Goal: Information Seeking & Learning: Learn about a topic

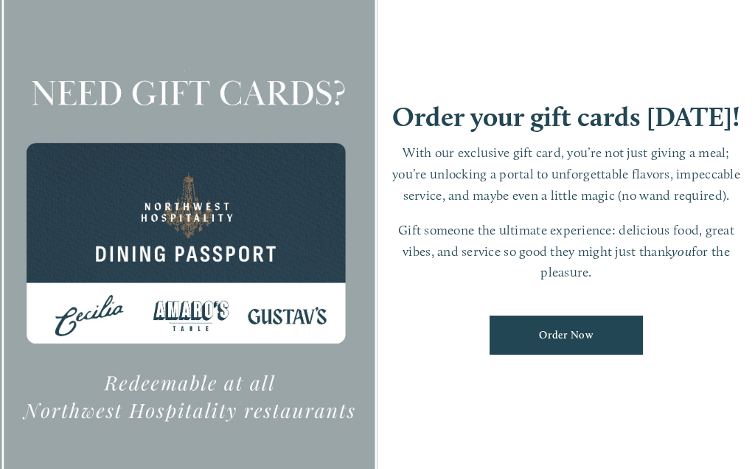
click at [711, 239] on p "Gift someone the ultimate experience: delicious food, great vibes, and service …" at bounding box center [566, 251] width 348 height 63
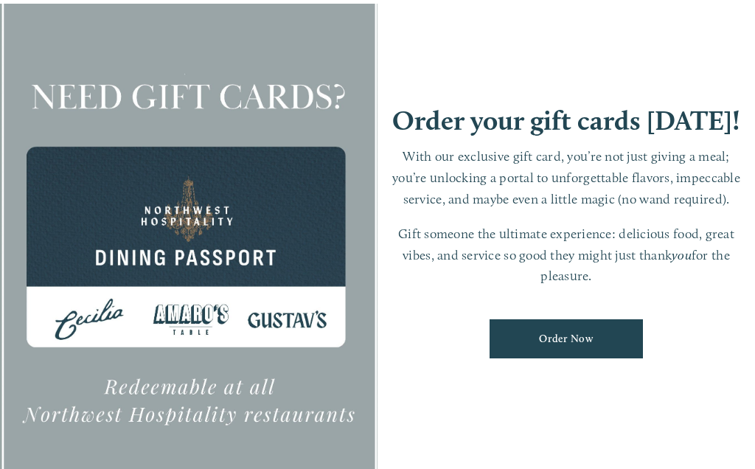
scroll to position [31, 0]
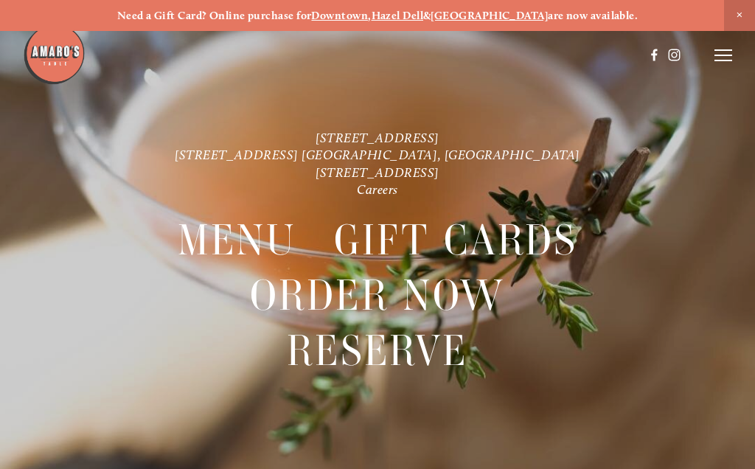
scroll to position [31, 0]
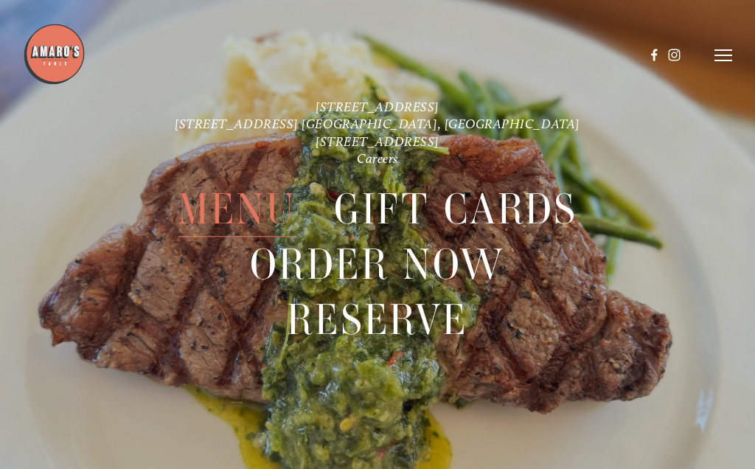
click at [224, 218] on span "Menu" at bounding box center [237, 209] width 119 height 55
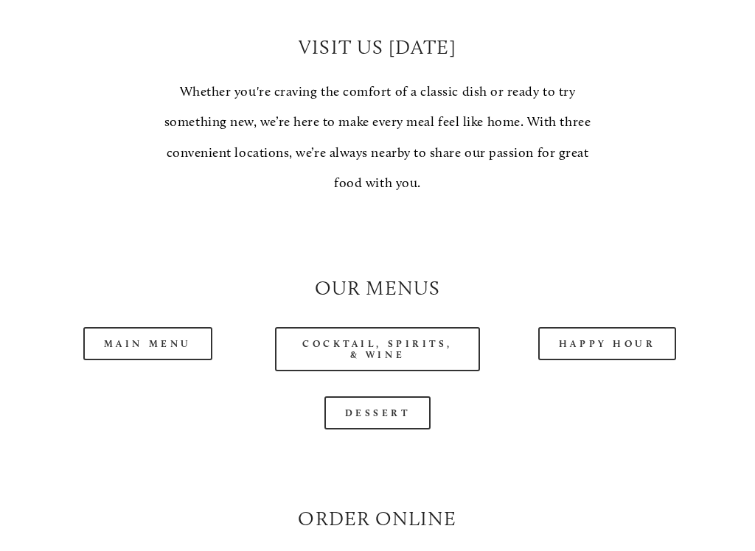
scroll to position [1056, 0]
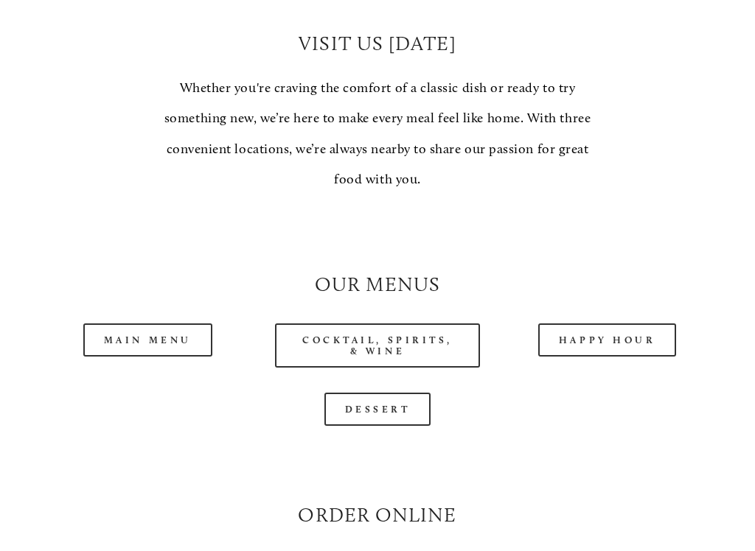
click at [154, 337] on link "Main Menu" at bounding box center [147, 340] width 129 height 33
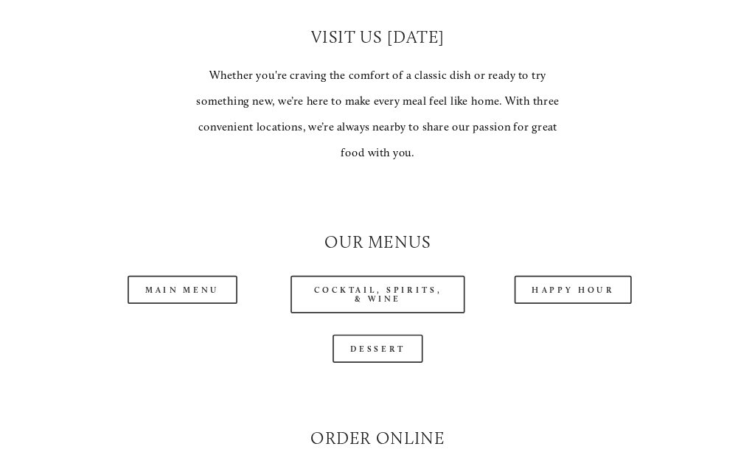
scroll to position [1097, 0]
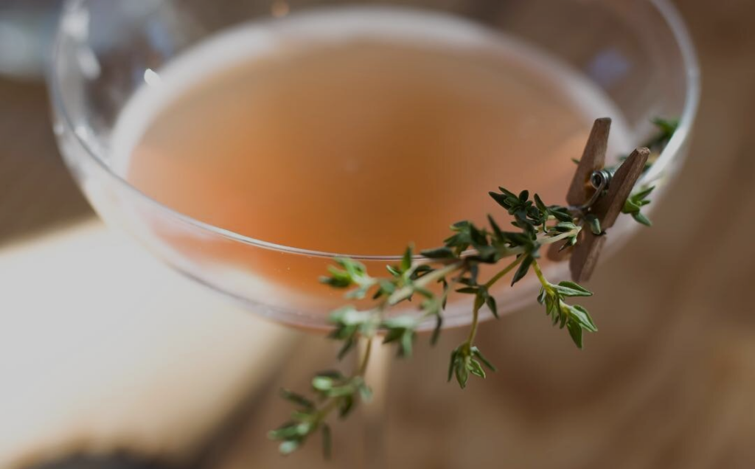
scroll to position [31, 0]
